Goal: Entertainment & Leisure: Browse casually

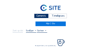
click at [40, 16] on div "Camera's" at bounding box center [41, 16] width 14 height 5
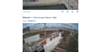
scroll to position [230, 0]
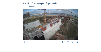
click at [55, 22] on img at bounding box center [51, 24] width 56 height 31
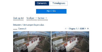
scroll to position [16, 0]
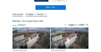
click at [42, 30] on img at bounding box center [32, 38] width 38 height 21
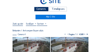
scroll to position [5, 0]
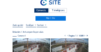
click at [47, 12] on div "Camera's" at bounding box center [41, 10] width 14 height 5
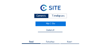
click at [45, 10] on img at bounding box center [50, 8] width 20 height 7
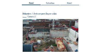
scroll to position [33, 0]
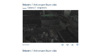
scroll to position [170, 0]
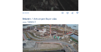
click at [52, 35] on img at bounding box center [51, 39] width 56 height 31
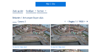
scroll to position [22, 0]
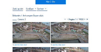
click at [41, 29] on img at bounding box center [32, 32] width 38 height 21
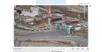
drag, startPoint x: 48, startPoint y: 21, endPoint x: 53, endPoint y: 23, distance: 5.3
click at [53, 23] on img at bounding box center [51, 26] width 74 height 42
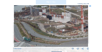
drag, startPoint x: 29, startPoint y: 20, endPoint x: 62, endPoint y: 27, distance: 33.9
click at [62, 27] on img at bounding box center [51, 26] width 74 height 42
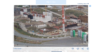
drag, startPoint x: 59, startPoint y: 28, endPoint x: 42, endPoint y: 27, distance: 16.4
click at [42, 27] on img at bounding box center [51, 26] width 74 height 42
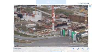
drag, startPoint x: 39, startPoint y: 26, endPoint x: 58, endPoint y: 30, distance: 19.4
click at [58, 30] on img at bounding box center [51, 26] width 74 height 42
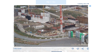
drag, startPoint x: 52, startPoint y: 29, endPoint x: 60, endPoint y: 31, distance: 8.3
click at [60, 31] on img at bounding box center [51, 26] width 74 height 42
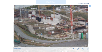
click at [60, 31] on img at bounding box center [51, 26] width 74 height 42
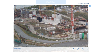
drag, startPoint x: 53, startPoint y: 30, endPoint x: 56, endPoint y: 30, distance: 3.0
click at [56, 30] on img at bounding box center [51, 26] width 74 height 42
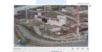
drag, startPoint x: 56, startPoint y: 30, endPoint x: 59, endPoint y: 31, distance: 2.8
click at [59, 31] on img at bounding box center [51, 26] width 74 height 42
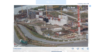
click at [56, 31] on img at bounding box center [51, 26] width 74 height 42
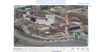
drag, startPoint x: 60, startPoint y: 32, endPoint x: 49, endPoint y: 31, distance: 11.7
click at [49, 31] on img at bounding box center [51, 26] width 74 height 42
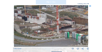
drag, startPoint x: 50, startPoint y: 31, endPoint x: 63, endPoint y: 33, distance: 13.4
click at [43, 30] on img at bounding box center [51, 26] width 74 height 42
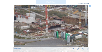
drag, startPoint x: 64, startPoint y: 33, endPoint x: 57, endPoint y: 33, distance: 7.4
click at [57, 33] on img at bounding box center [51, 26] width 74 height 42
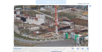
drag, startPoint x: 52, startPoint y: 32, endPoint x: 67, endPoint y: 34, distance: 15.4
click at [67, 34] on img at bounding box center [51, 26] width 74 height 42
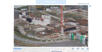
drag, startPoint x: 60, startPoint y: 49, endPoint x: 36, endPoint y: 45, distance: 23.6
click at [36, 45] on div "Th 09 Oct 2025 13:05" at bounding box center [50, 27] width 75 height 45
drag, startPoint x: 36, startPoint y: 45, endPoint x: 42, endPoint y: 49, distance: 7.2
click at [42, 49] on div "Th 09 Oct 2025 13:05" at bounding box center [50, 49] width 75 height 2
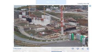
drag, startPoint x: 90, startPoint y: 6, endPoint x: 85, endPoint y: 6, distance: 5.5
click at [90, 6] on icon at bounding box center [90, 6] width 2 height 2
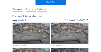
scroll to position [5, 0]
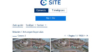
click at [42, 11] on div "Camera's" at bounding box center [41, 10] width 14 height 5
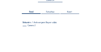
scroll to position [44, 0]
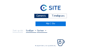
click at [43, 17] on div "Camera's" at bounding box center [41, 16] width 14 height 5
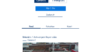
scroll to position [16, 0]
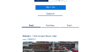
click at [14, 20] on div "Feed Fotoshow Kaart Zoeken Volledig scherm" at bounding box center [51, 23] width 76 height 20
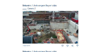
scroll to position [49, 0]
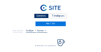
drag, startPoint x: 35, startPoint y: 16, endPoint x: 26, endPoint y: 16, distance: 8.7
click at [35, 16] on div "Camera's" at bounding box center [41, 16] width 14 height 5
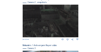
scroll to position [176, 0]
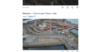
click at [55, 29] on img at bounding box center [51, 34] width 56 height 31
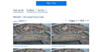
scroll to position [27, 0]
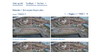
click at [25, 20] on img at bounding box center [32, 27] width 38 height 21
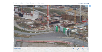
drag, startPoint x: 51, startPoint y: 23, endPoint x: 50, endPoint y: 26, distance: 3.2
click at [50, 29] on img at bounding box center [51, 26] width 74 height 42
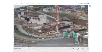
drag, startPoint x: 35, startPoint y: 25, endPoint x: 54, endPoint y: 32, distance: 20.0
click at [54, 32] on img at bounding box center [51, 26] width 74 height 42
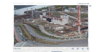
drag, startPoint x: 36, startPoint y: 28, endPoint x: 50, endPoint y: 29, distance: 14.4
click at [50, 29] on img at bounding box center [51, 26] width 74 height 42
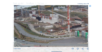
drag, startPoint x: 47, startPoint y: 28, endPoint x: 37, endPoint y: 27, distance: 9.6
click at [37, 27] on img at bounding box center [51, 26] width 74 height 42
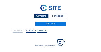
drag, startPoint x: 36, startPoint y: 14, endPoint x: 30, endPoint y: 14, distance: 6.8
click at [36, 14] on div "Camera's" at bounding box center [41, 16] width 14 height 5
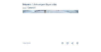
scroll to position [230, 0]
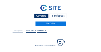
click at [39, 17] on div "Camera's" at bounding box center [41, 16] width 14 height 5
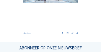
scroll to position [239, 0]
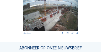
click at [66, 15] on img at bounding box center [51, 15] width 56 height 31
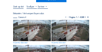
scroll to position [27, 0]
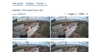
click at [32, 20] on img at bounding box center [32, 27] width 38 height 21
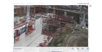
drag, startPoint x: 67, startPoint y: 28, endPoint x: 65, endPoint y: 29, distance: 2.8
click at [65, 29] on img at bounding box center [51, 26] width 74 height 42
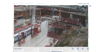
drag, startPoint x: 50, startPoint y: 26, endPoint x: 63, endPoint y: 26, distance: 13.1
click at [63, 26] on img at bounding box center [51, 26] width 74 height 42
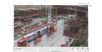
drag, startPoint x: 53, startPoint y: 27, endPoint x: 52, endPoint y: 30, distance: 3.4
click at [73, 23] on img at bounding box center [51, 26] width 74 height 42
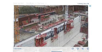
drag, startPoint x: 52, startPoint y: 31, endPoint x: 65, endPoint y: 22, distance: 15.7
click at [65, 22] on img at bounding box center [51, 26] width 74 height 42
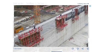
drag, startPoint x: 48, startPoint y: 32, endPoint x: 57, endPoint y: 21, distance: 14.0
click at [57, 21] on img at bounding box center [51, 26] width 74 height 42
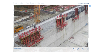
drag, startPoint x: 46, startPoint y: 30, endPoint x: 58, endPoint y: 16, distance: 18.7
click at [58, 16] on img at bounding box center [51, 26] width 74 height 42
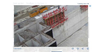
drag, startPoint x: 46, startPoint y: 27, endPoint x: 63, endPoint y: 19, distance: 18.5
click at [63, 19] on img at bounding box center [51, 26] width 74 height 42
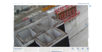
drag, startPoint x: 61, startPoint y: 23, endPoint x: 66, endPoint y: 21, distance: 5.8
click at [70, 19] on img at bounding box center [51, 26] width 74 height 42
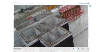
drag, startPoint x: 47, startPoint y: 26, endPoint x: 60, endPoint y: 18, distance: 15.2
click at [60, 18] on img at bounding box center [51, 26] width 74 height 42
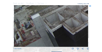
drag, startPoint x: 47, startPoint y: 28, endPoint x: 58, endPoint y: 21, distance: 12.6
click at [58, 21] on img at bounding box center [51, 26] width 74 height 42
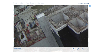
drag, startPoint x: 48, startPoint y: 27, endPoint x: 60, endPoint y: 22, distance: 13.2
click at [63, 20] on img at bounding box center [51, 26] width 74 height 42
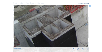
click at [33, 32] on img at bounding box center [51, 26] width 74 height 42
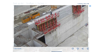
drag, startPoint x: 66, startPoint y: 21, endPoint x: 66, endPoint y: 26, distance: 5.2
click at [41, 40] on img at bounding box center [51, 26] width 74 height 42
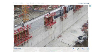
drag, startPoint x: 50, startPoint y: 36, endPoint x: 37, endPoint y: 39, distance: 13.3
click at [37, 39] on img at bounding box center [51, 26] width 74 height 42
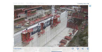
drag, startPoint x: 62, startPoint y: 25, endPoint x: 49, endPoint y: 36, distance: 17.2
click at [40, 41] on img at bounding box center [51, 26] width 74 height 42
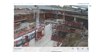
click at [46, 40] on img at bounding box center [51, 26] width 74 height 42
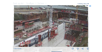
drag, startPoint x: 41, startPoint y: 34, endPoint x: 44, endPoint y: 35, distance: 3.1
click at [56, 33] on img at bounding box center [51, 26] width 74 height 42
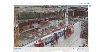
click at [54, 33] on img at bounding box center [51, 26] width 74 height 42
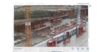
click at [50, 30] on img at bounding box center [51, 26] width 74 height 42
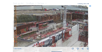
drag, startPoint x: 57, startPoint y: 30, endPoint x: 42, endPoint y: 34, distance: 14.8
click at [42, 34] on img at bounding box center [51, 26] width 74 height 42
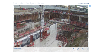
click at [45, 33] on img at bounding box center [51, 26] width 74 height 42
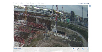
drag, startPoint x: 58, startPoint y: 33, endPoint x: 23, endPoint y: 33, distance: 34.9
click at [23, 33] on img at bounding box center [51, 26] width 74 height 42
